Goal: Communication & Community: Answer question/provide support

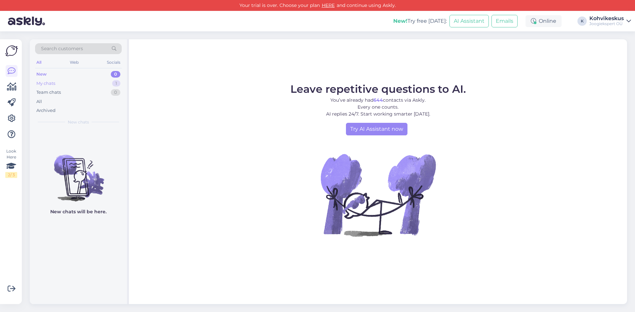
click at [67, 83] on div "My chats 1" at bounding box center [78, 83] width 87 height 9
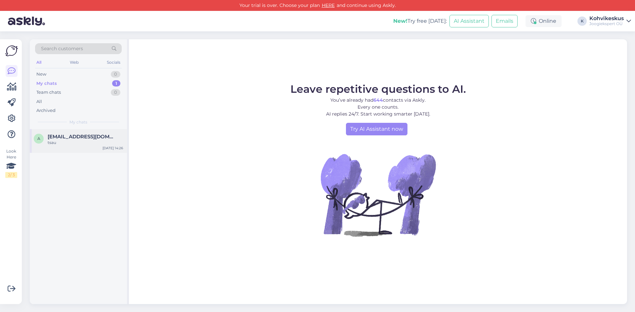
click at [68, 140] on div "tsau" at bounding box center [85, 143] width 75 height 6
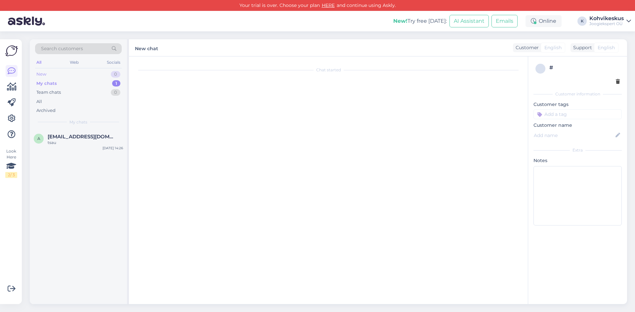
click at [51, 74] on div "New 0" at bounding box center [78, 74] width 87 height 9
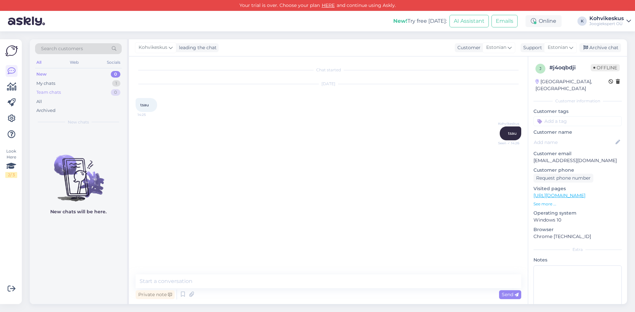
click at [58, 92] on div "Team chats" at bounding box center [48, 92] width 24 height 7
click at [60, 103] on div "All" at bounding box center [78, 101] width 87 height 9
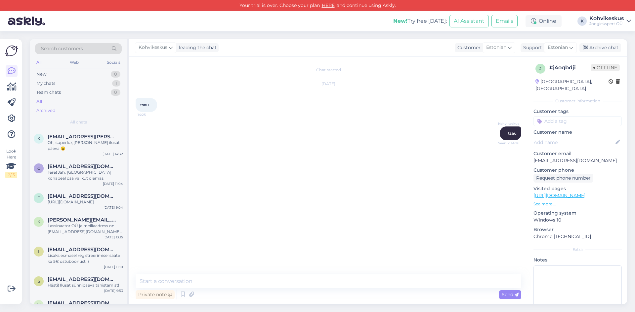
click at [60, 110] on div "Archived" at bounding box center [78, 110] width 87 height 9
click at [59, 102] on div "All" at bounding box center [78, 101] width 87 height 9
click at [15, 89] on icon at bounding box center [12, 87] width 10 height 8
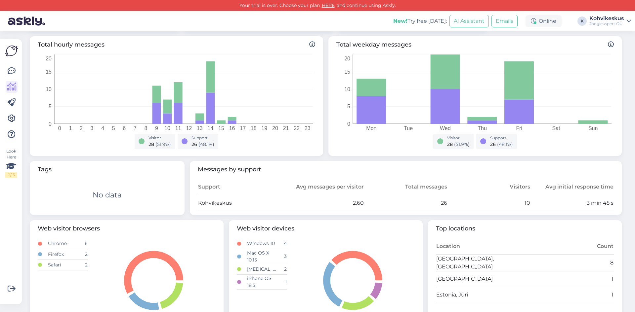
scroll to position [119, 0]
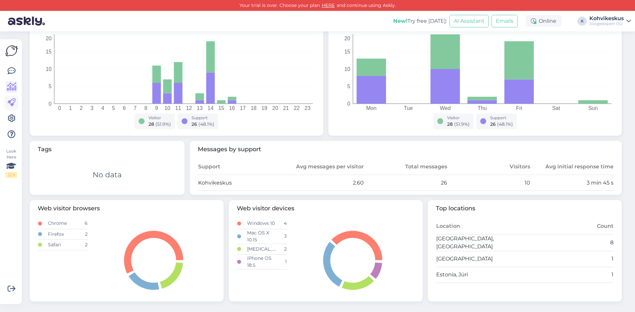
click at [13, 103] on icon at bounding box center [12, 103] width 8 height 8
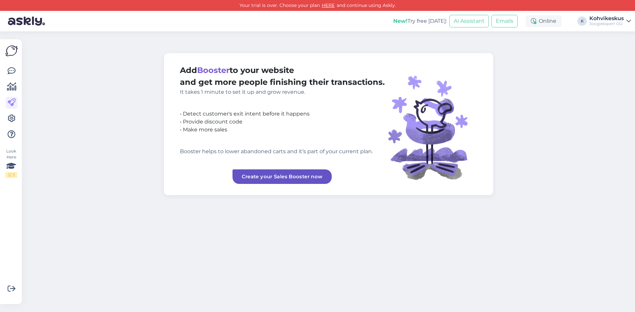
click at [14, 52] on img at bounding box center [11, 51] width 13 height 13
click at [13, 72] on icon at bounding box center [12, 71] width 8 height 8
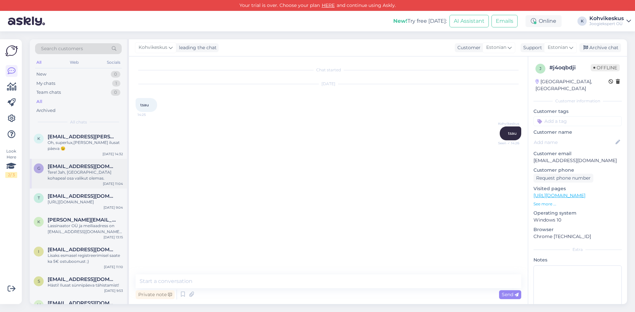
click at [85, 164] on span "[EMAIL_ADDRESS][DOMAIN_NAME]" at bounding box center [82, 167] width 69 height 6
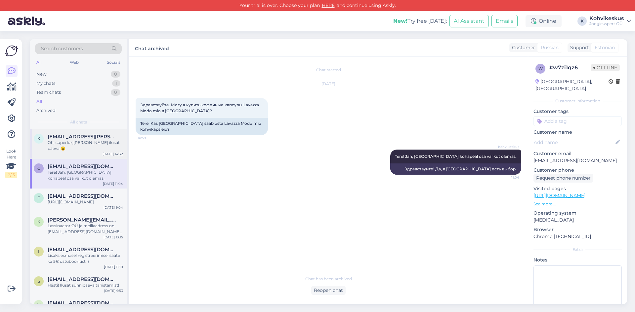
click at [81, 141] on div "Oh, superlux,[PERSON_NAME] ilusat päeva 😉" at bounding box center [85, 146] width 75 height 12
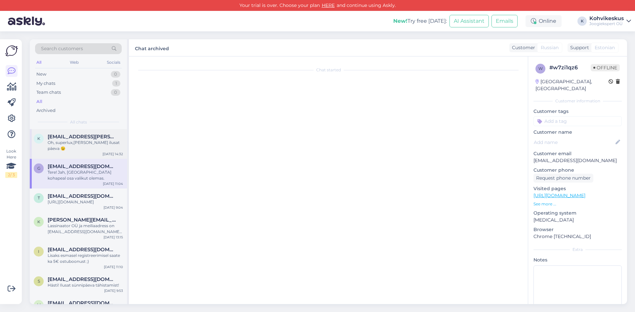
scroll to position [443, 0]
